Goal: Information Seeking & Learning: Learn about a topic

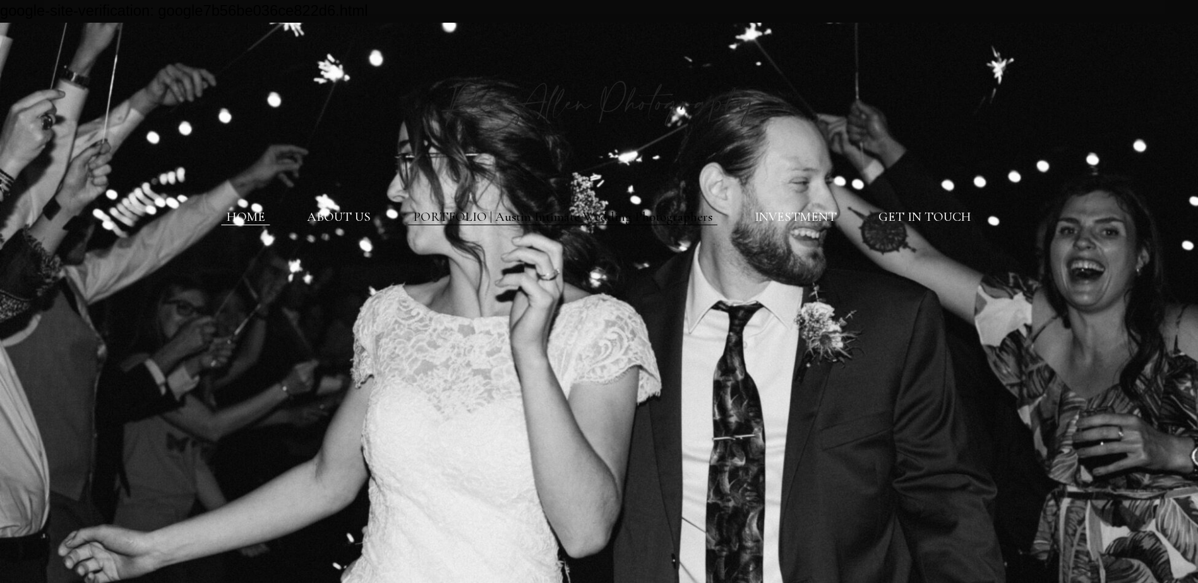
click at [605, 212] on link "PORTFOLIO | Austin Intimate Wedding Photographers" at bounding box center [562, 217] width 299 height 16
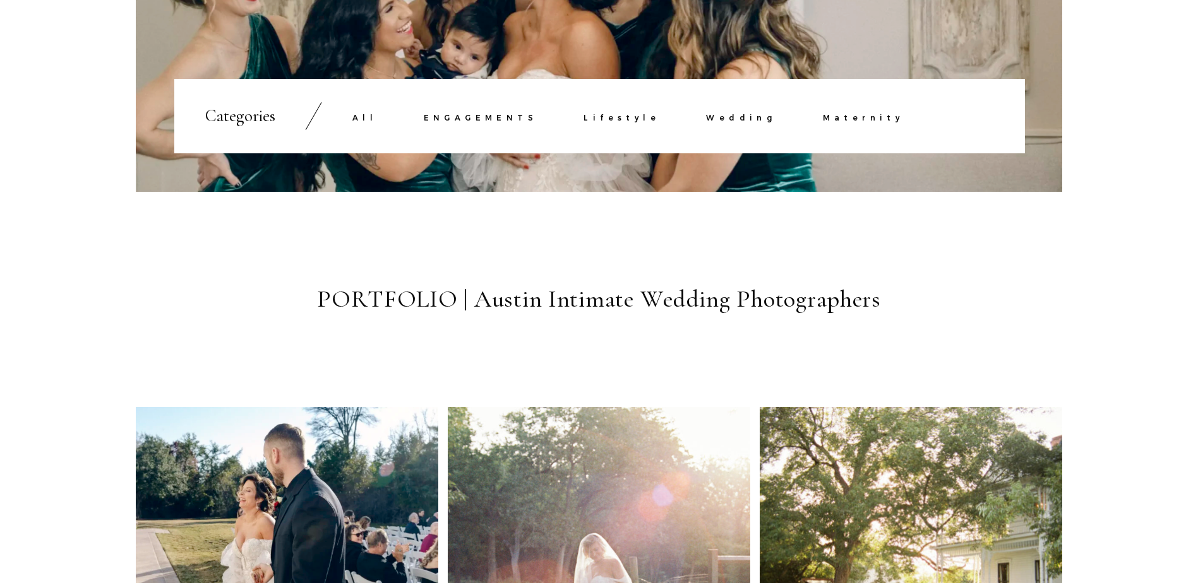
scroll to position [505, 0]
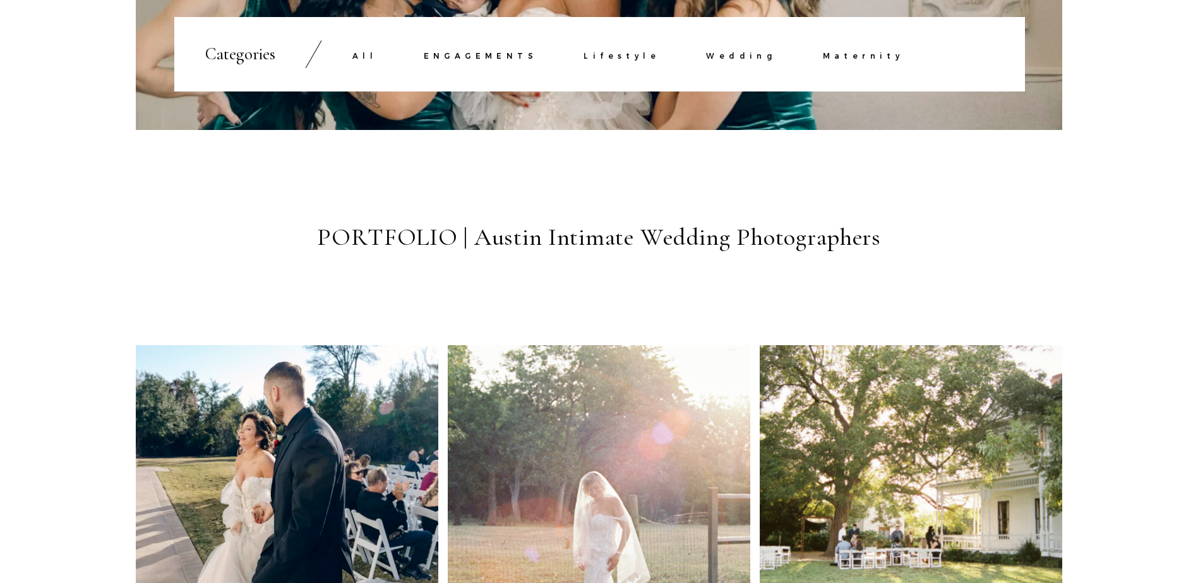
click at [488, 58] on link "ENGAGEMENTS" at bounding box center [481, 56] width 114 height 9
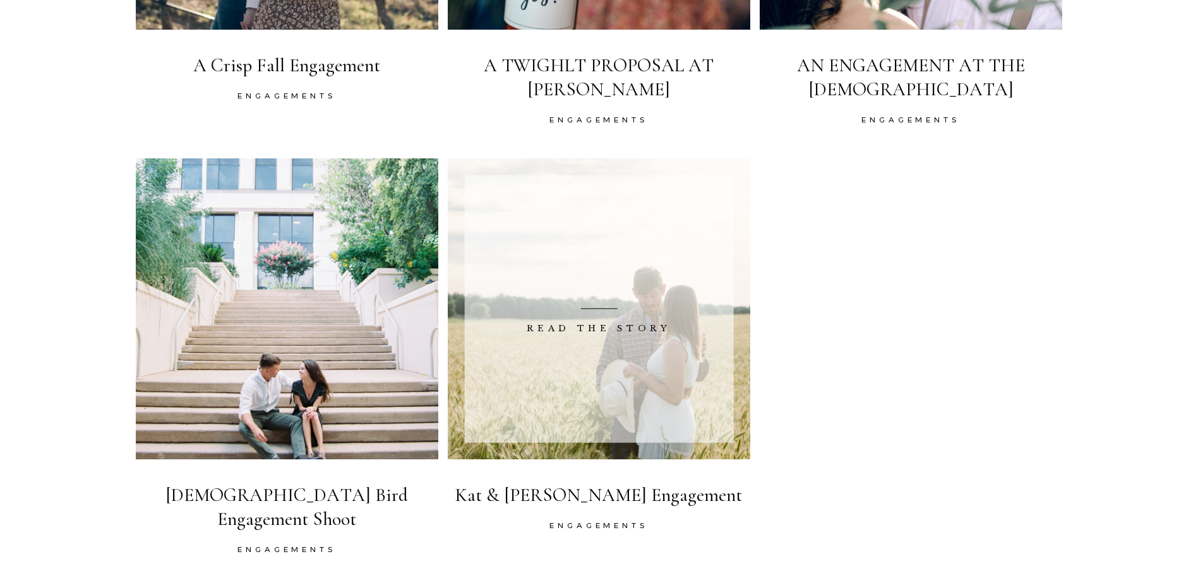
scroll to position [1200, 0]
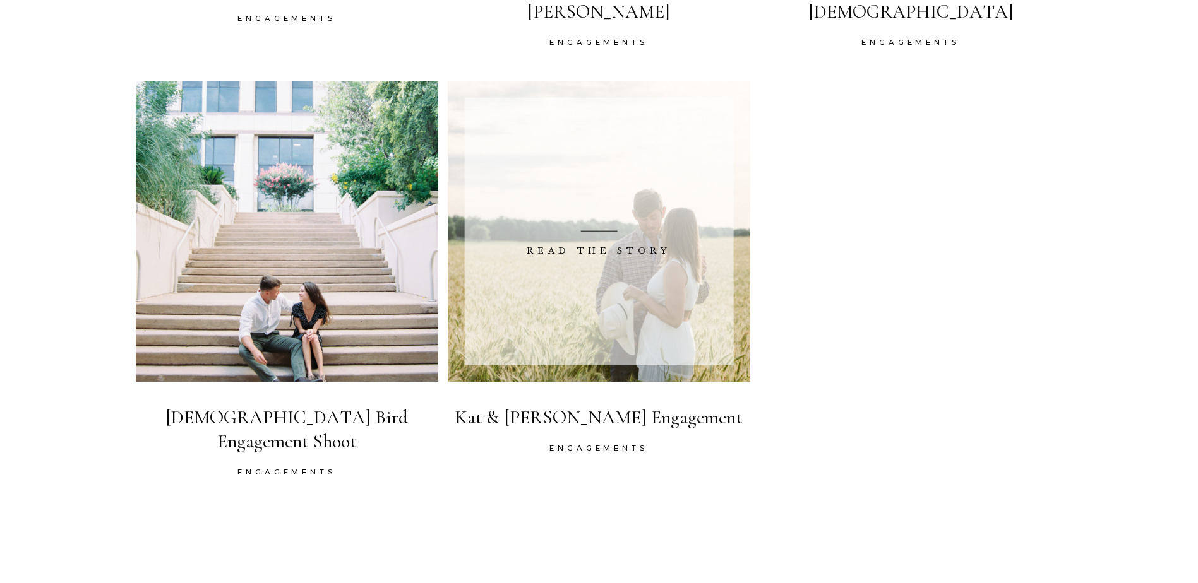
click at [486, 278] on span at bounding box center [599, 231] width 269 height 268
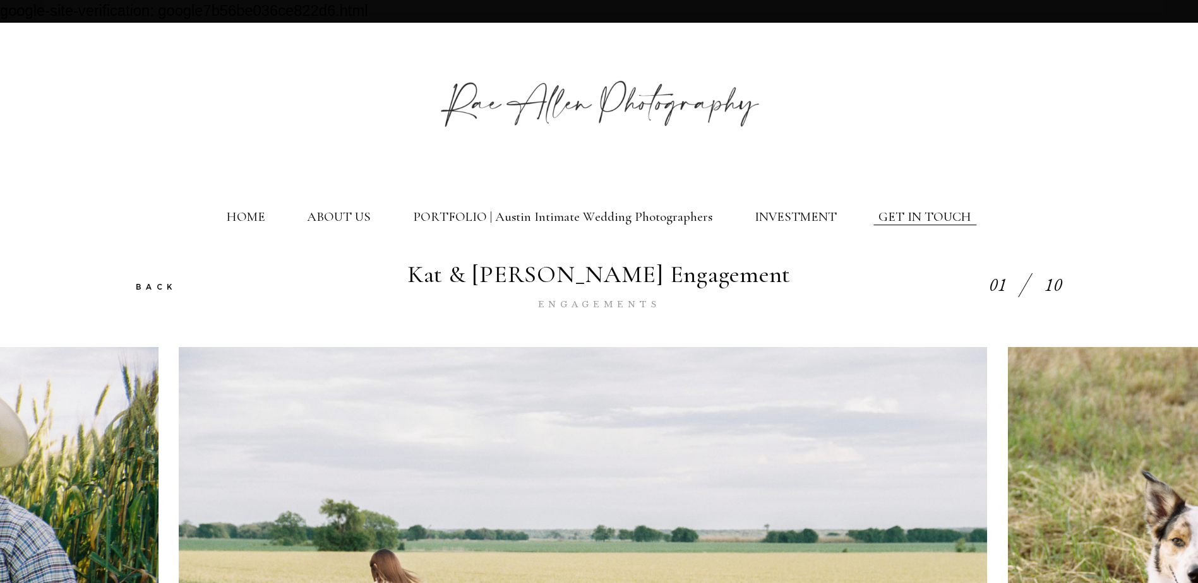
click at [899, 224] on link "GET IN TOUCH" at bounding box center [924, 217] width 93 height 16
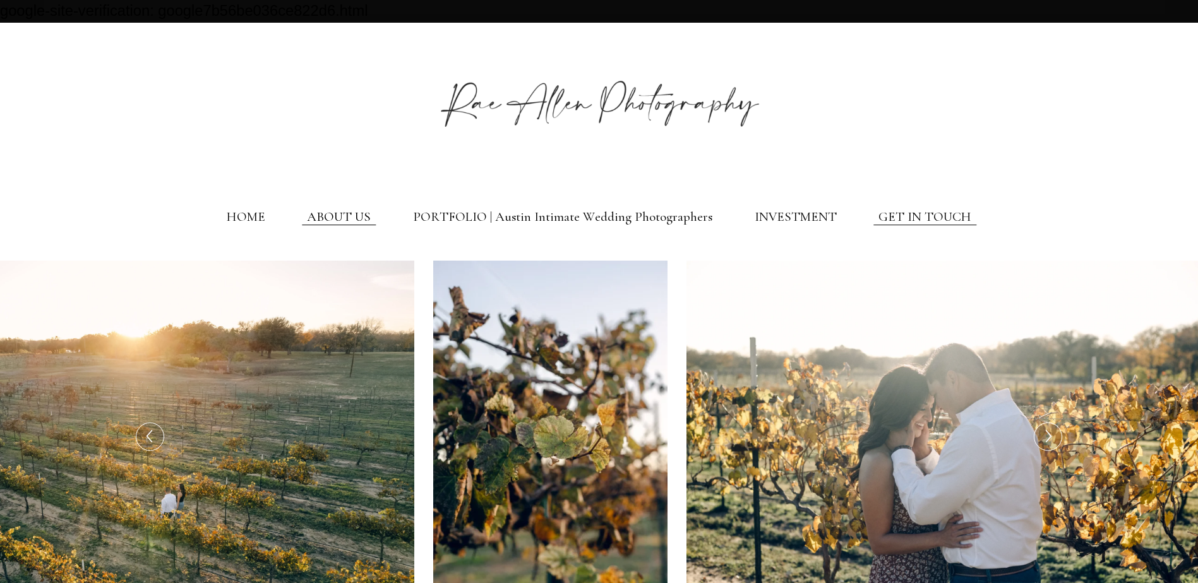
click at [318, 217] on link "ABOUT US" at bounding box center [339, 217] width 64 height 16
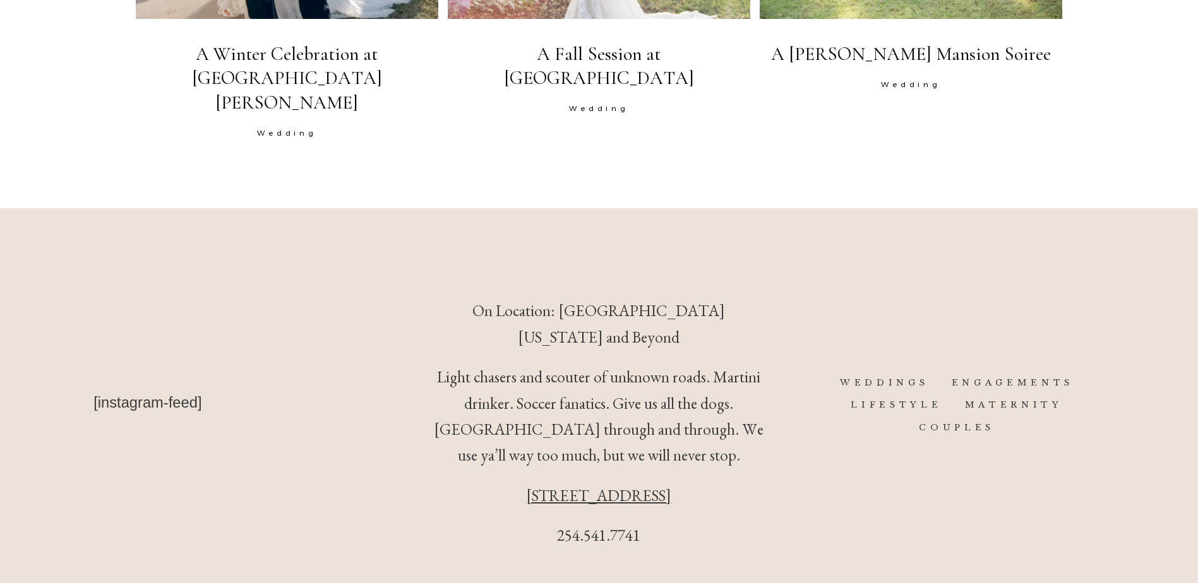
scroll to position [2883, 0]
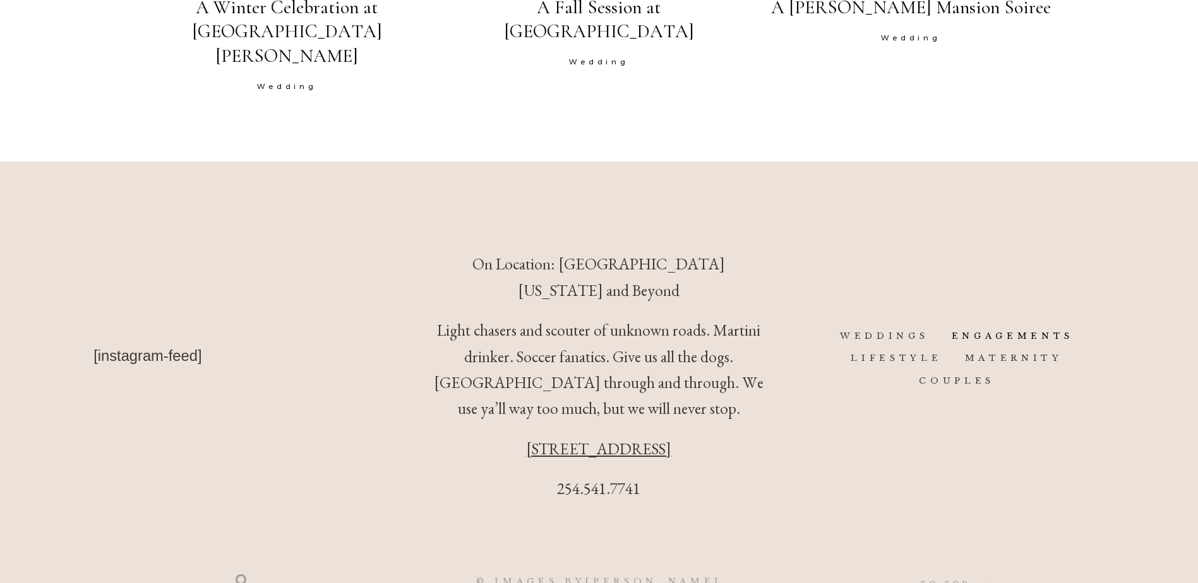
click at [1044, 331] on link "ENGAGEMENTS" at bounding box center [1013, 336] width 122 height 11
